Goal: Find specific page/section: Find specific page/section

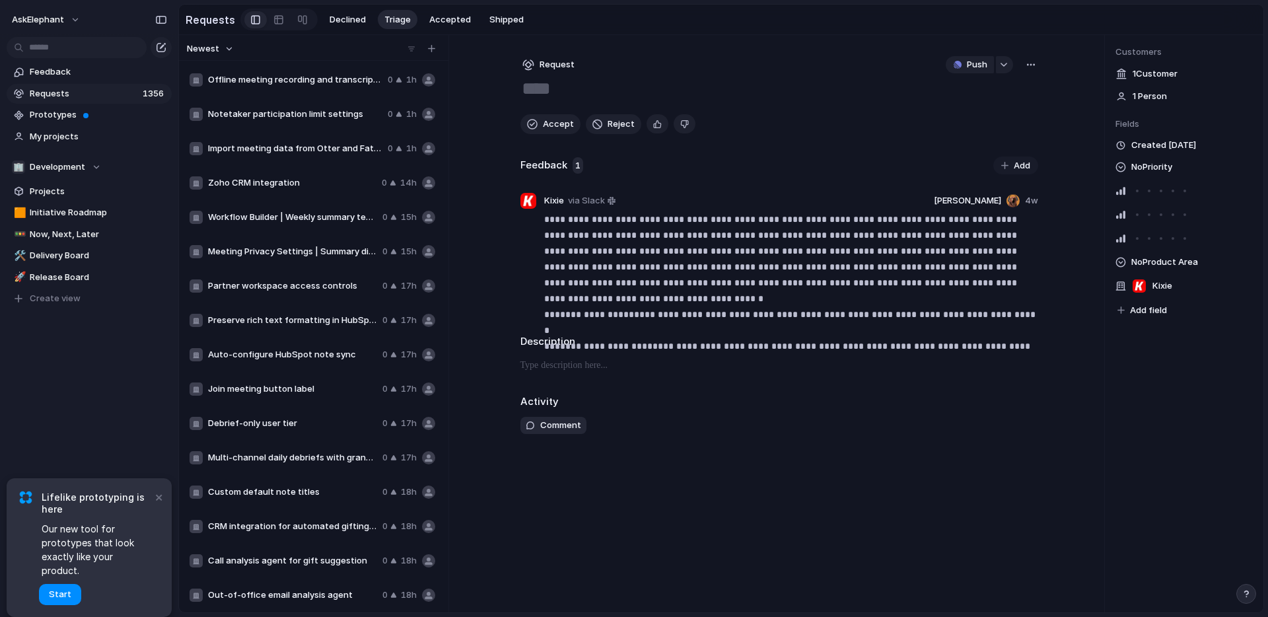
click at [56, 409] on div "Feedback Requests 1356 Prototypes My projects 🏢 Development Projects 🟧 Initiati…" at bounding box center [89, 207] width 178 height 415
click at [42, 372] on div "Feedback Requests 1356 Prototypes My projects 🏢 Development Projects 🟧 Initiati…" at bounding box center [89, 207] width 178 height 415
click at [52, 151] on section "🏢 Development Projects 🟧 Initiative Roadmap 🚥 Now, Next, Later 🛠️ Delivery Boar…" at bounding box center [89, 228] width 178 height 162
click at [57, 132] on span "My projects" at bounding box center [98, 136] width 137 height 13
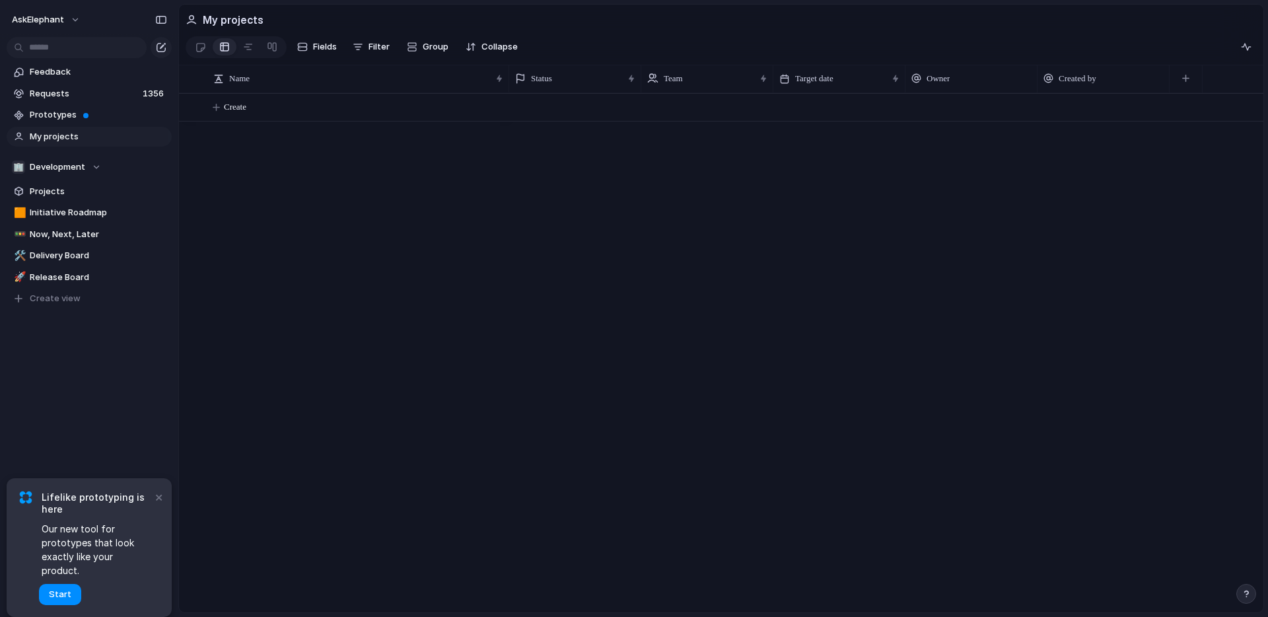
click at [260, 172] on div "Create" at bounding box center [721, 352] width 1084 height 519
click at [57, 167] on span "Development" at bounding box center [57, 166] width 55 height 13
click at [63, 242] on span "Core Experience" at bounding box center [75, 242] width 69 height 13
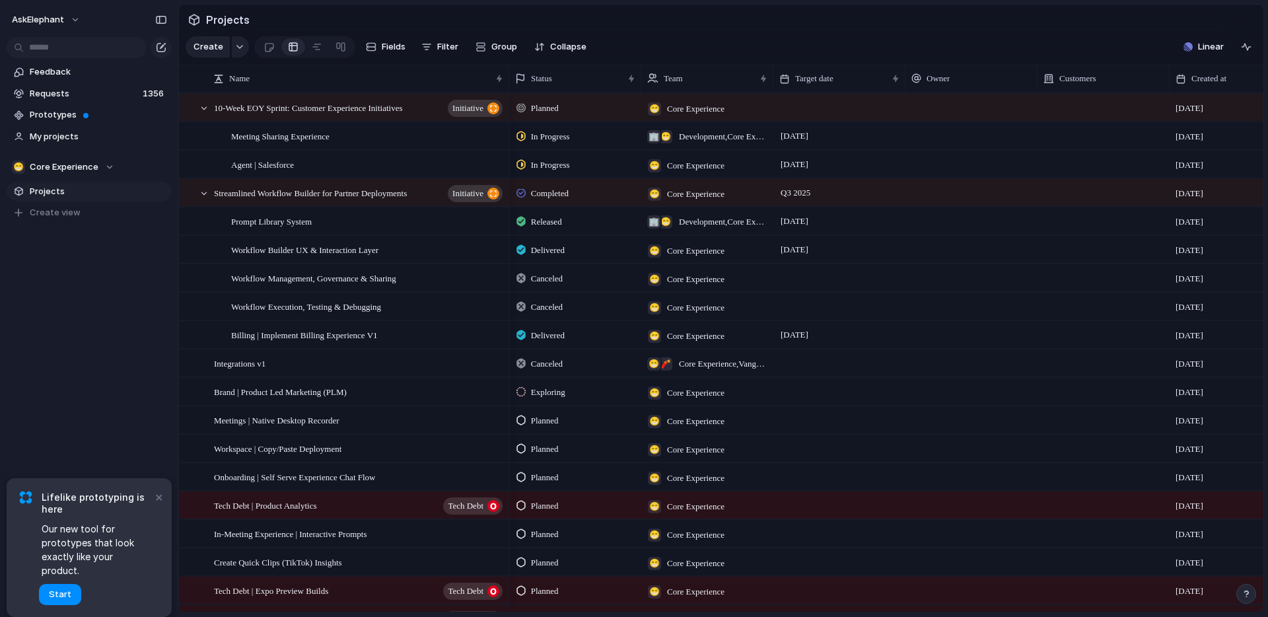
click at [81, 370] on div "AskElephant Feedback Requests 1356 Prototypes My projects 😁 Core Experience Pro…" at bounding box center [89, 308] width 178 height 617
click at [292, 17] on section "Projects" at bounding box center [721, 20] width 1084 height 30
click at [67, 267] on div "Feedback Requests 1356 Prototypes My projects 😁 Core Experience Projects To pic…" at bounding box center [89, 165] width 178 height 330
click at [285, 192] on span "Streamlined Workflow Builder for Partner Deployments" at bounding box center [310, 192] width 193 height 15
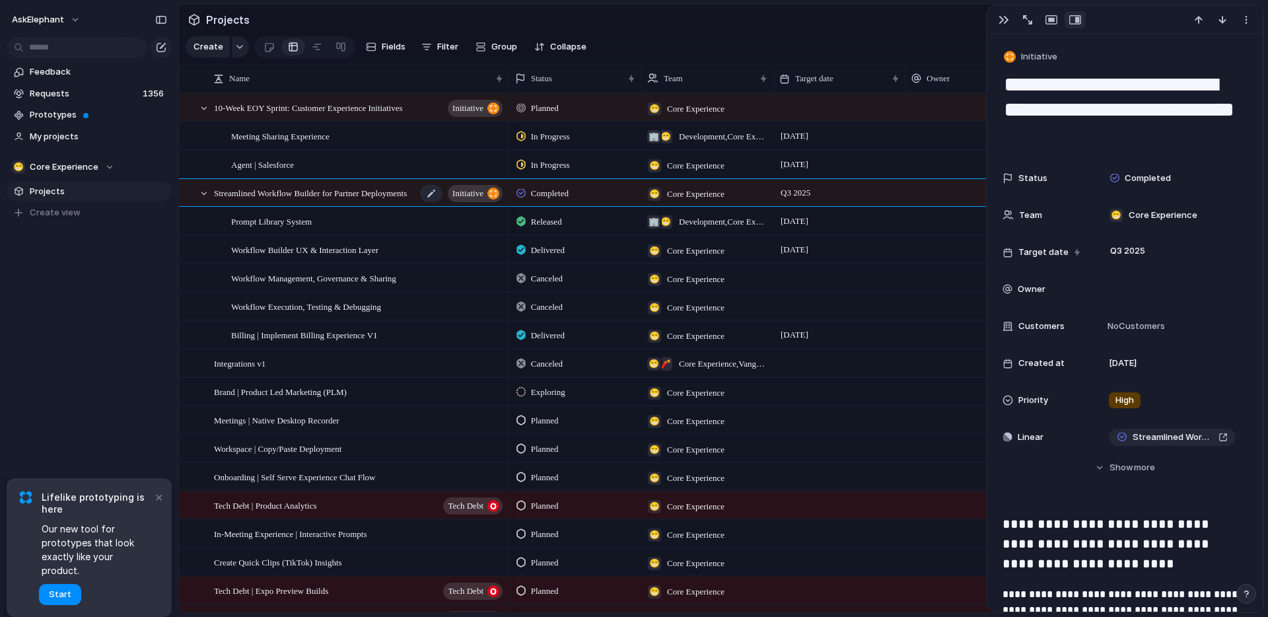
click at [230, 194] on span "Streamlined Workflow Builder for Partner Deployments" at bounding box center [310, 192] width 193 height 15
